Goal: Transaction & Acquisition: Download file/media

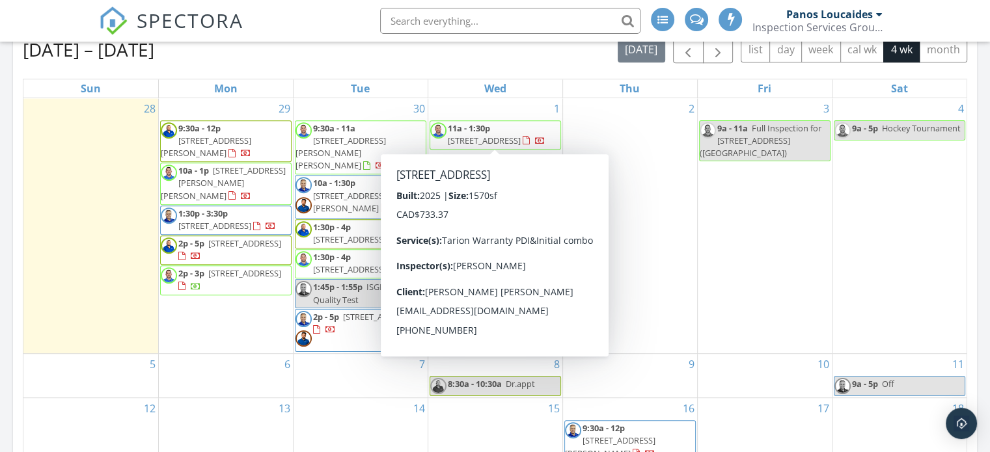
scroll to position [6, 7]
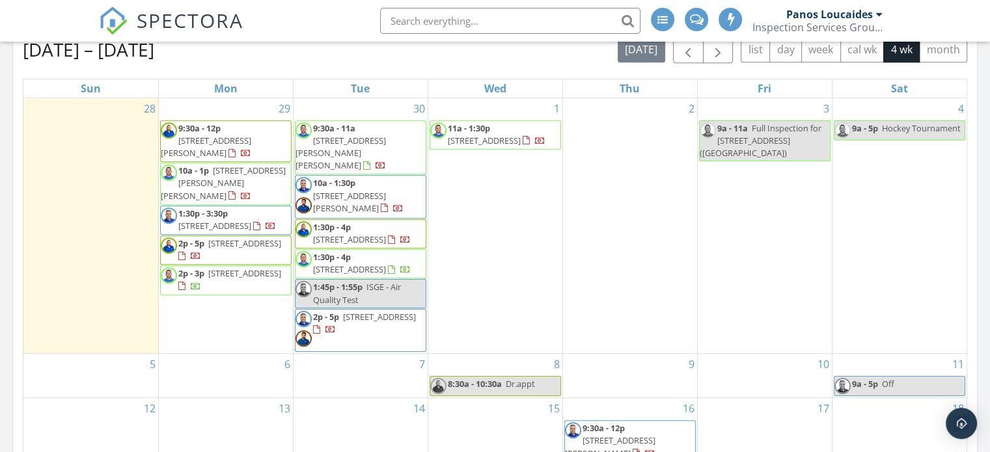
click at [924, 29] on nav "SPECTORA Panos Loucaides Inspection Services Group Inc Role: Inspector Change R…" at bounding box center [495, 21] width 990 height 42
click at [490, 354] on div "8 8:30a - 10:30a Dr.appt" at bounding box center [495, 376] width 134 height 44
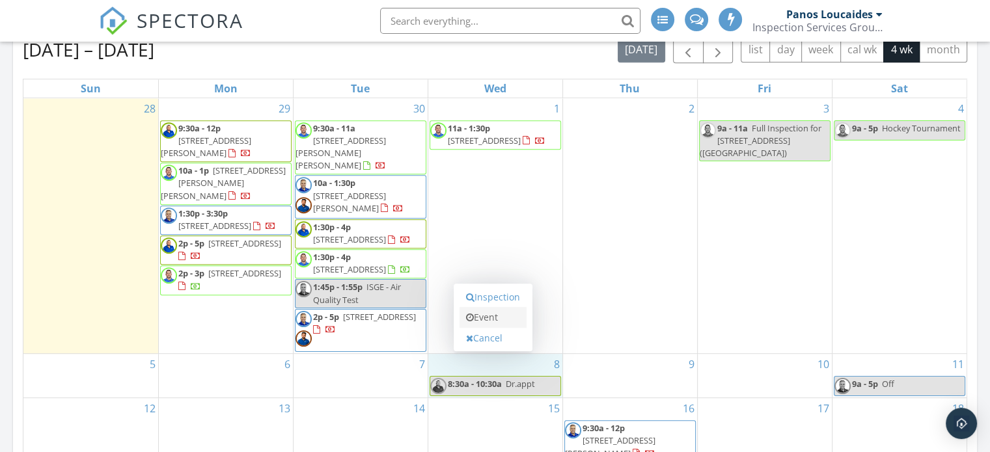
click at [487, 314] on link "Event" at bounding box center [493, 317] width 67 height 21
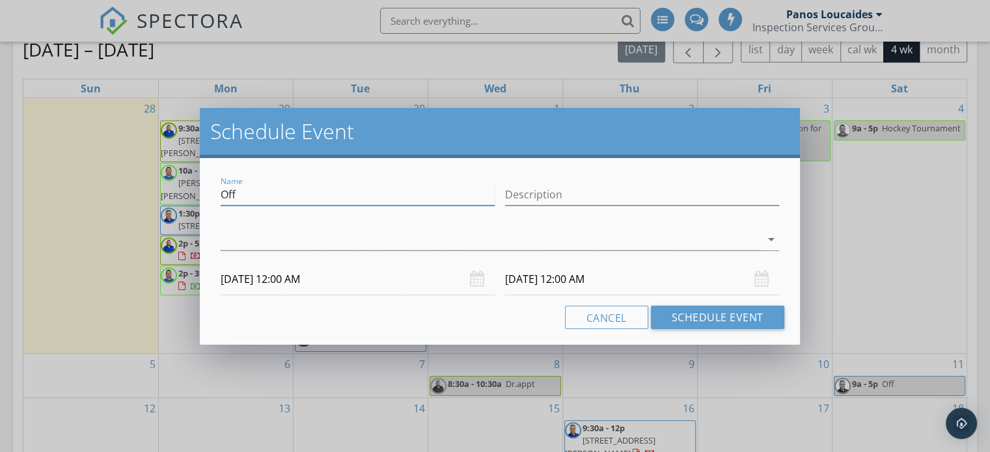
click at [339, 197] on input "Off" at bounding box center [358, 194] width 274 height 21
type input "O"
type input "Brittany off"
click at [709, 237] on div at bounding box center [491, 239] width 540 height 21
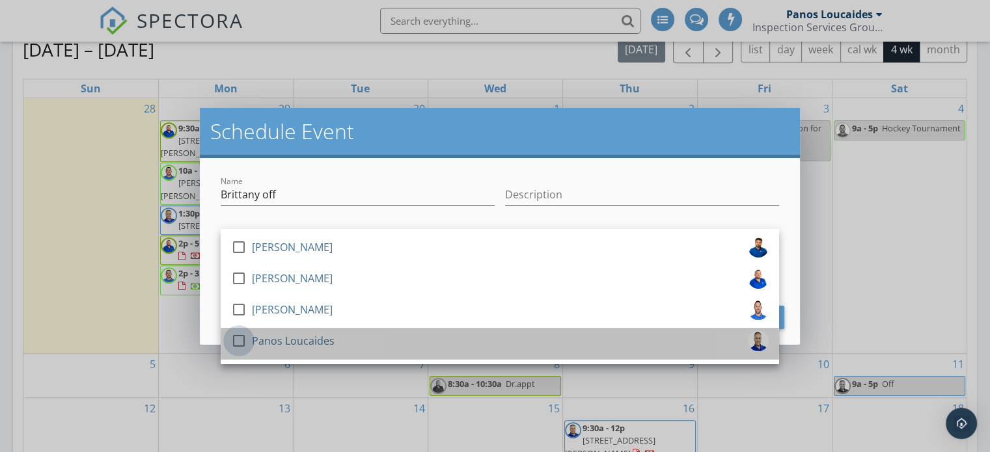
click at [243, 343] on div at bounding box center [239, 341] width 22 height 22
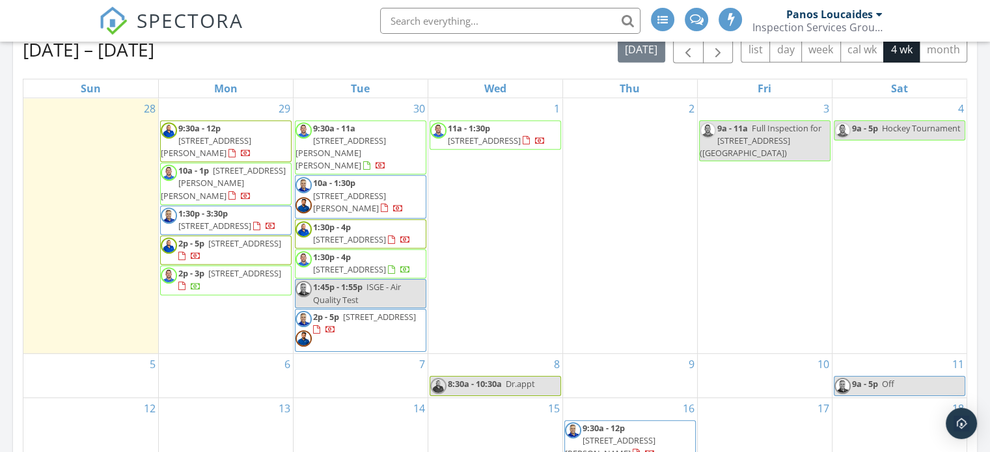
click at [832, 260] on div at bounding box center [495, 226] width 990 height 452
click at [878, 18] on div at bounding box center [879, 14] width 7 height 10
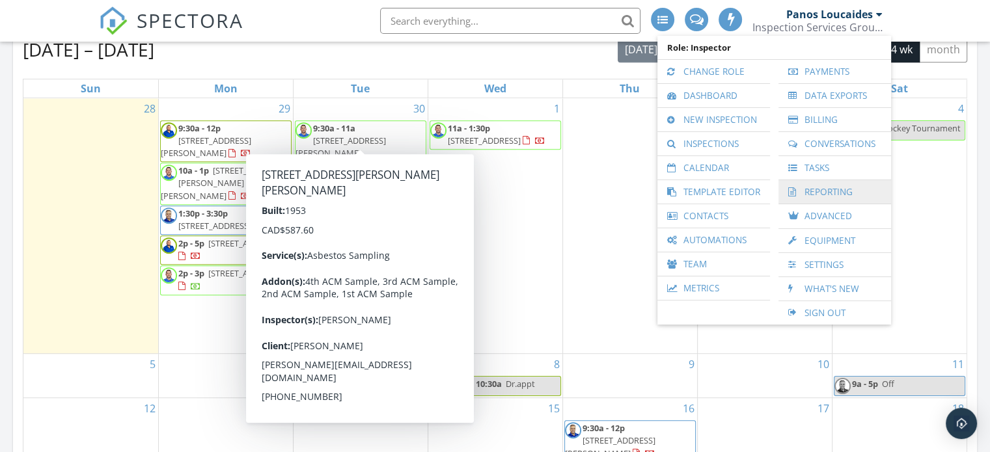
click at [833, 188] on link "Reporting" at bounding box center [835, 191] width 100 height 23
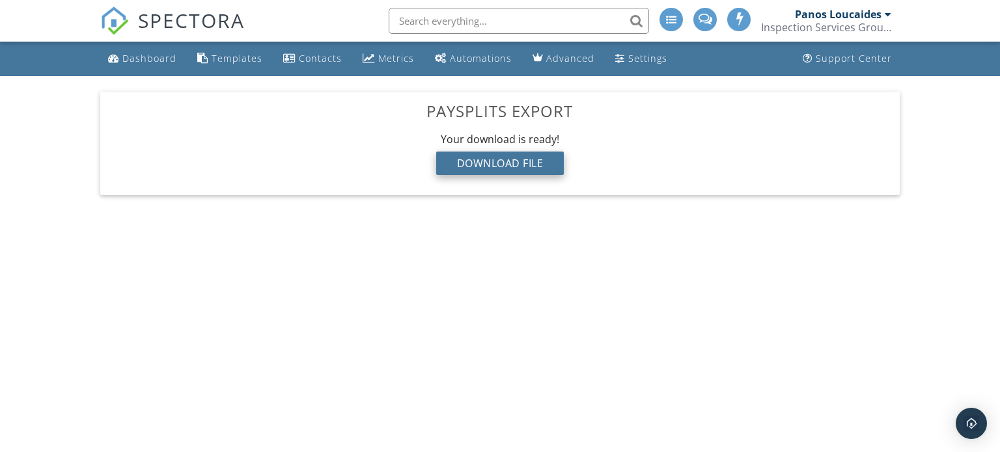
click at [529, 163] on div "Download File" at bounding box center [500, 163] width 128 height 23
click at [886, 24] on div "Inspection Services Group Inc" at bounding box center [826, 27] width 130 height 13
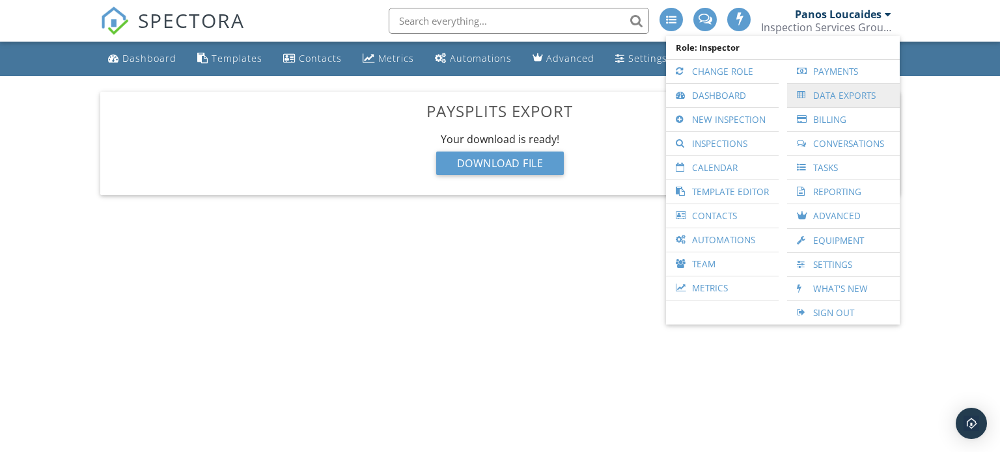
click at [828, 88] on link "Data Exports" at bounding box center [844, 95] width 100 height 23
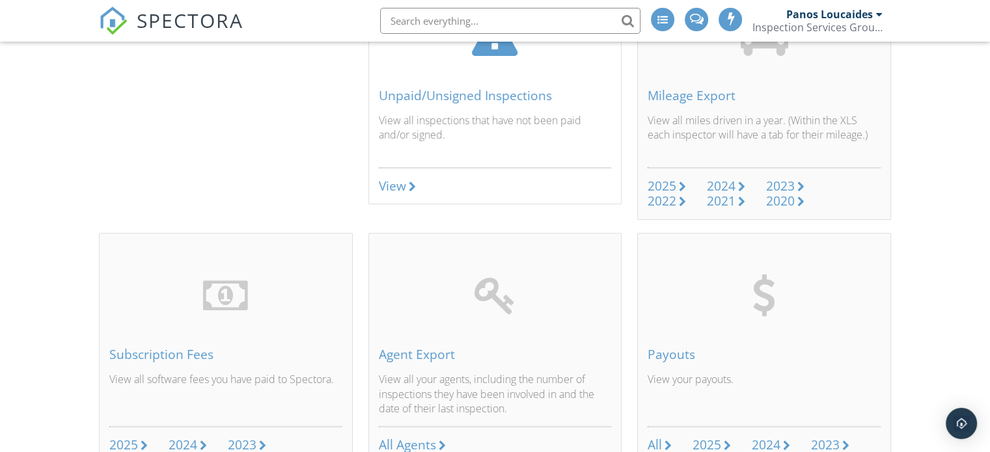
scroll to position [326, 0]
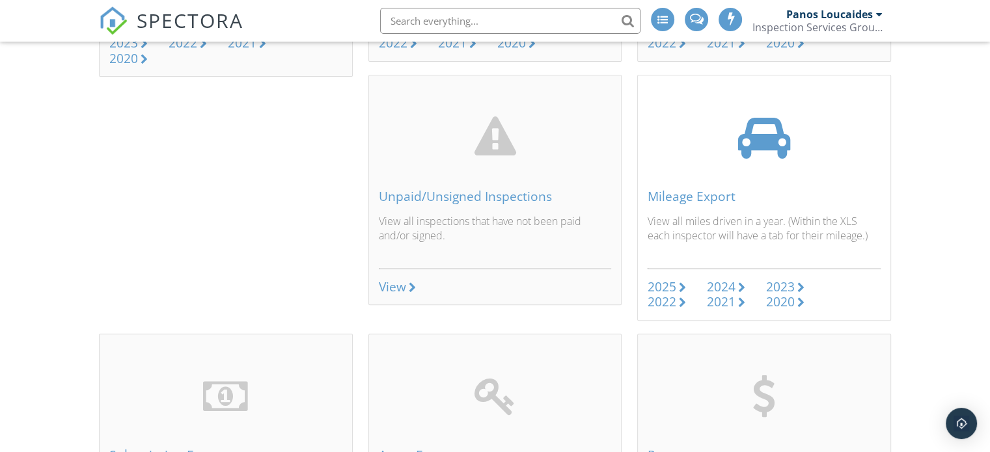
click at [665, 286] on div "2025" at bounding box center [662, 287] width 29 height 18
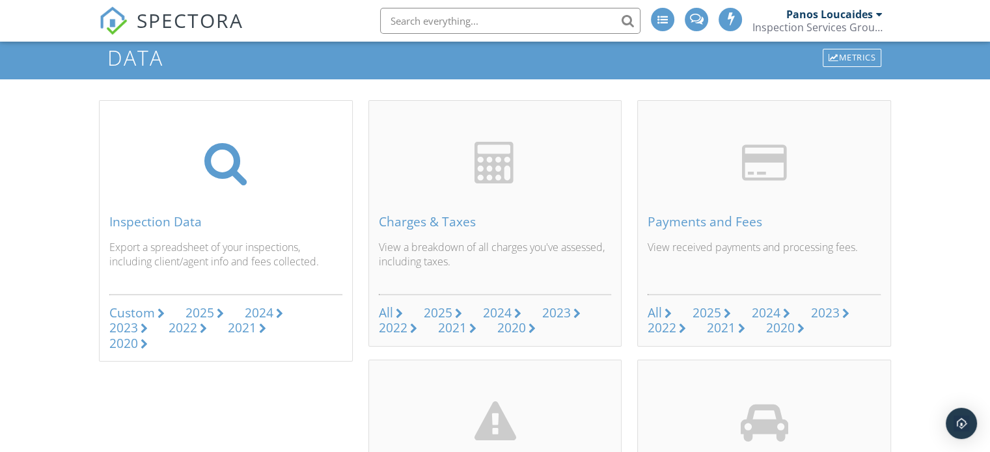
scroll to position [0, 0]
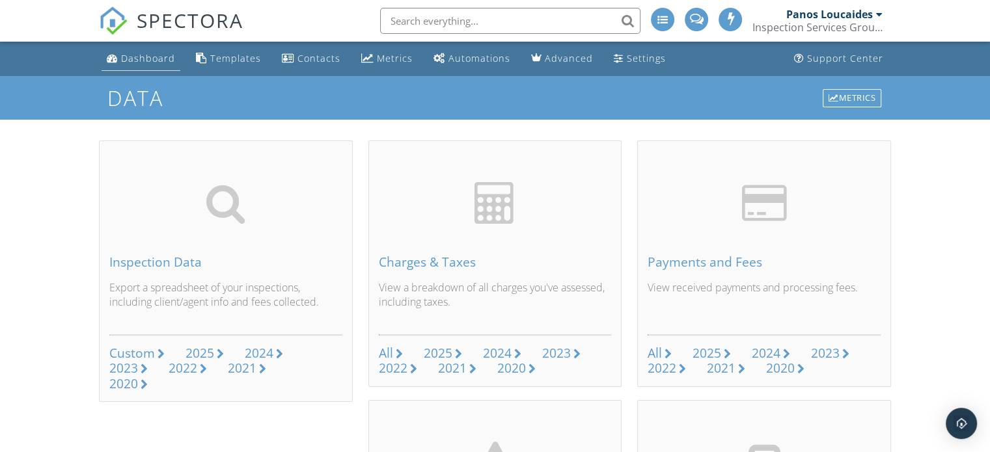
click at [140, 57] on div "Dashboard" at bounding box center [148, 58] width 54 height 12
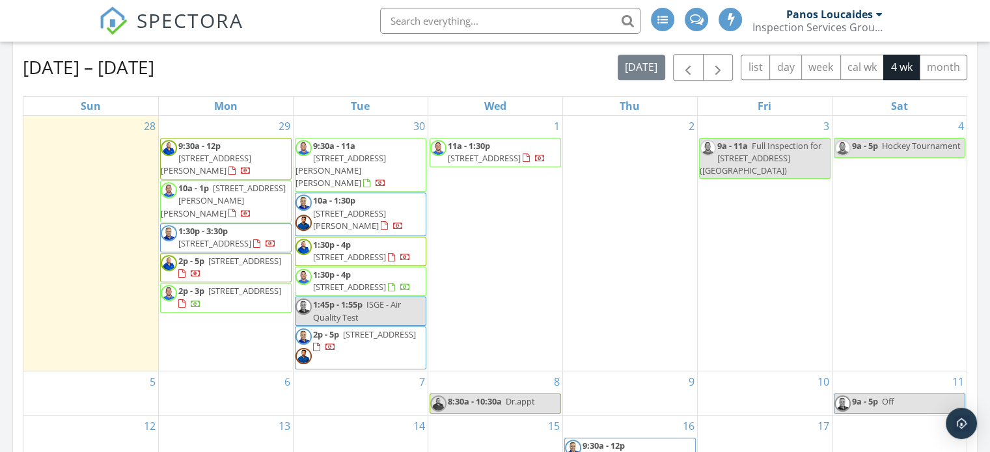
scroll to position [456, 0]
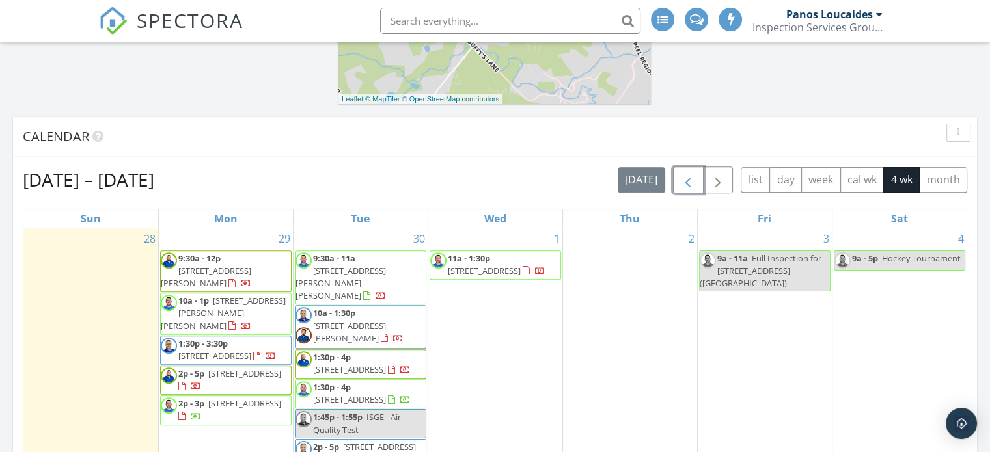
click at [692, 178] on span "button" at bounding box center [688, 181] width 16 height 16
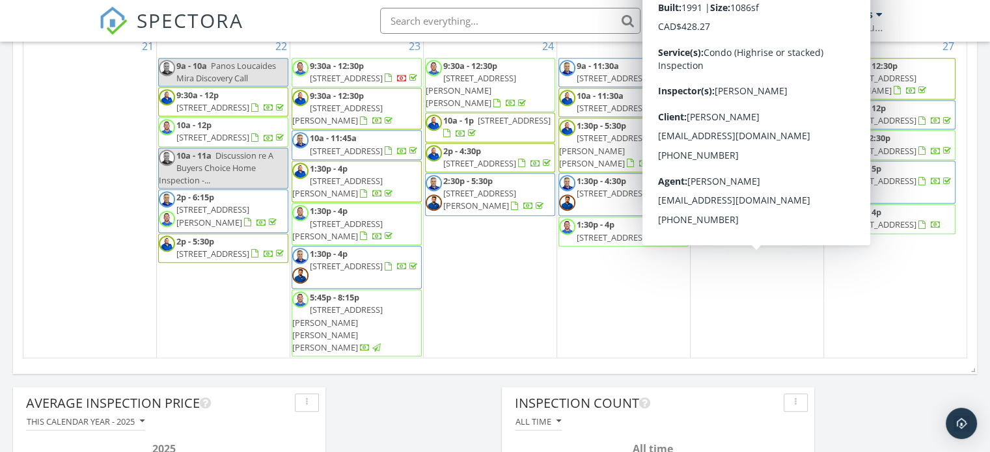
scroll to position [706, 0]
